Goal: Find specific page/section: Find specific page/section

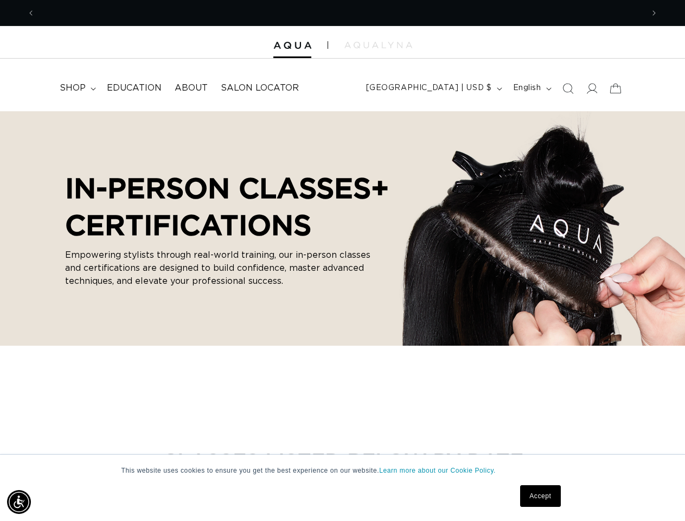
click at [342, 260] on p "Empowering stylists through real-world training, our in-person classes and cert…" at bounding box center [222, 267] width 315 height 39
click at [19, 502] on img "Accessibility Menu" at bounding box center [19, 502] width 24 height 24
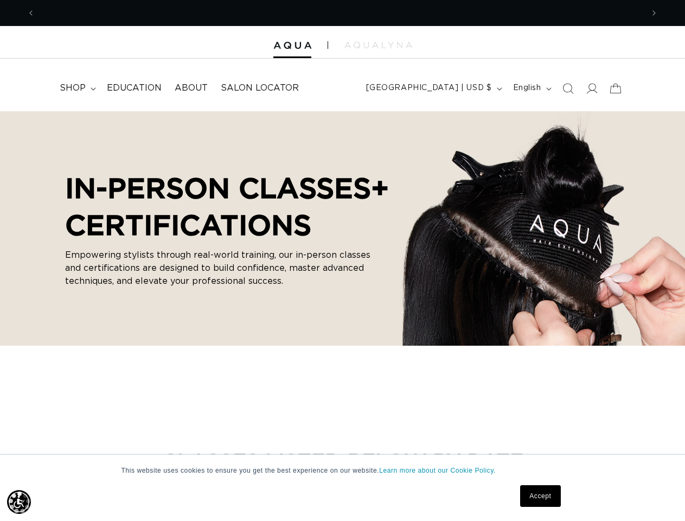
scroll to position [0, 1216]
